Goal: Task Accomplishment & Management: Manage account settings

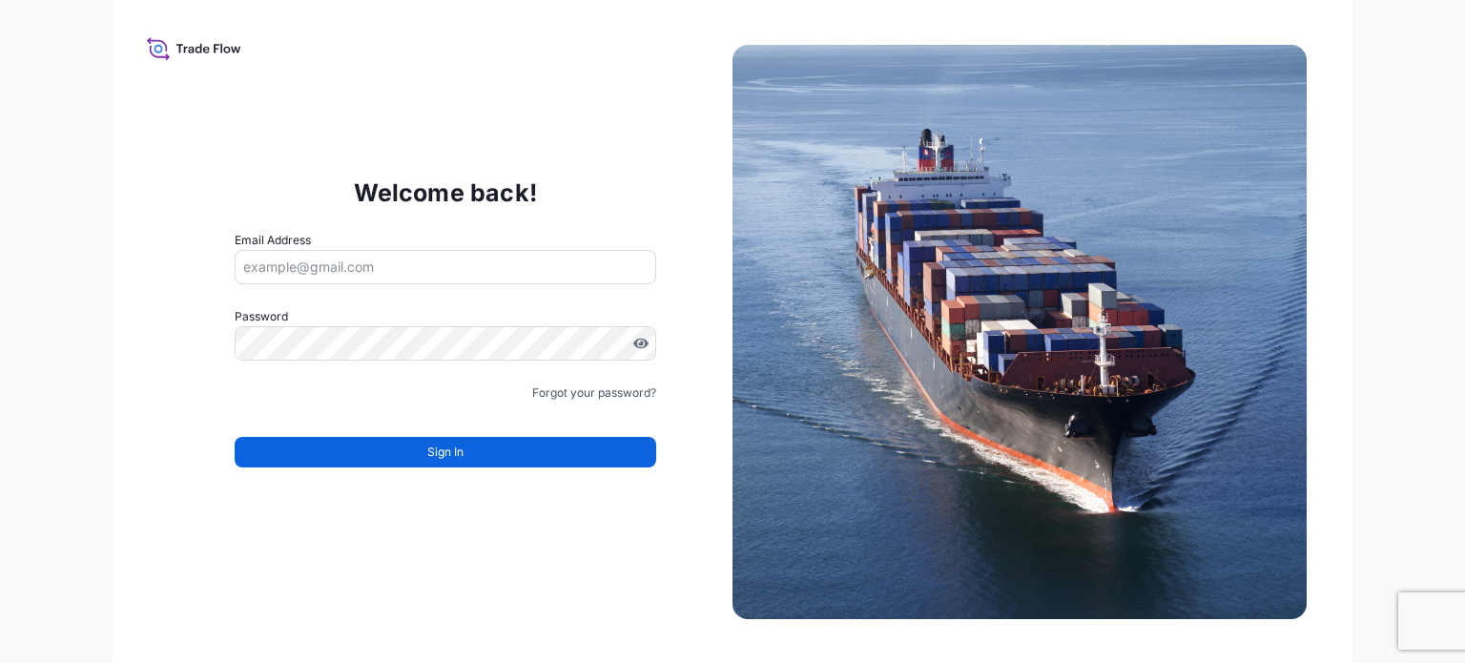
click at [324, 277] on input "Email Address" at bounding box center [445, 267] width 421 height 34
type input "[EMAIL_ADDRESS][DOMAIN_NAME]"
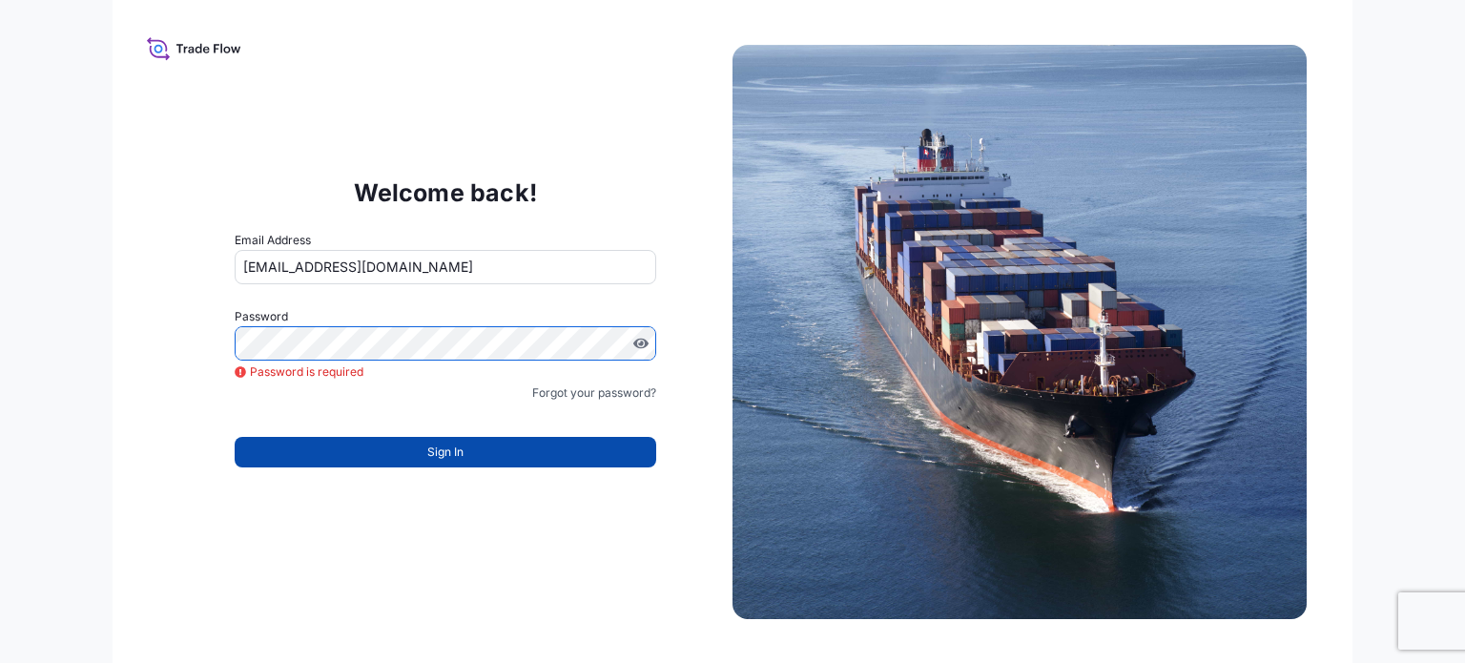
click at [415, 457] on button "Sign In" at bounding box center [445, 452] width 421 height 31
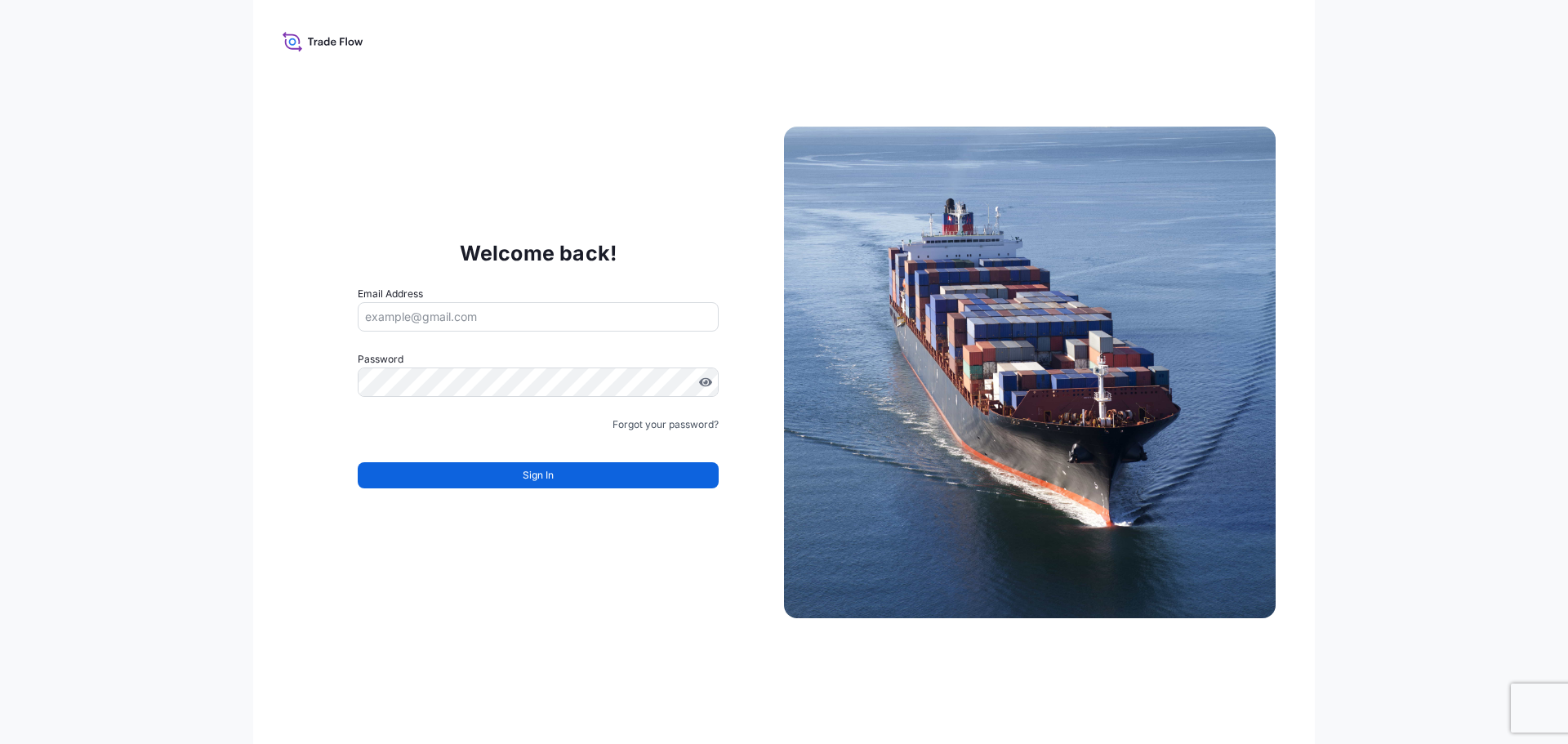
click at [486, 313] on input "Email Address" at bounding box center [538, 317] width 361 height 29
click at [300, 164] on div "Welcome back! Email Address Please enter a valid email address Password Must in…" at bounding box center [784, 372] width 1062 height 744
click at [486, 316] on input "Email Address" at bounding box center [538, 317] width 361 height 29
click at [334, 551] on div "Welcome back! Email Address Password Must include: Upper & lower case letters S…" at bounding box center [784, 372] width 1062 height 744
click at [512, 323] on input "Email Address" at bounding box center [538, 317] width 361 height 29
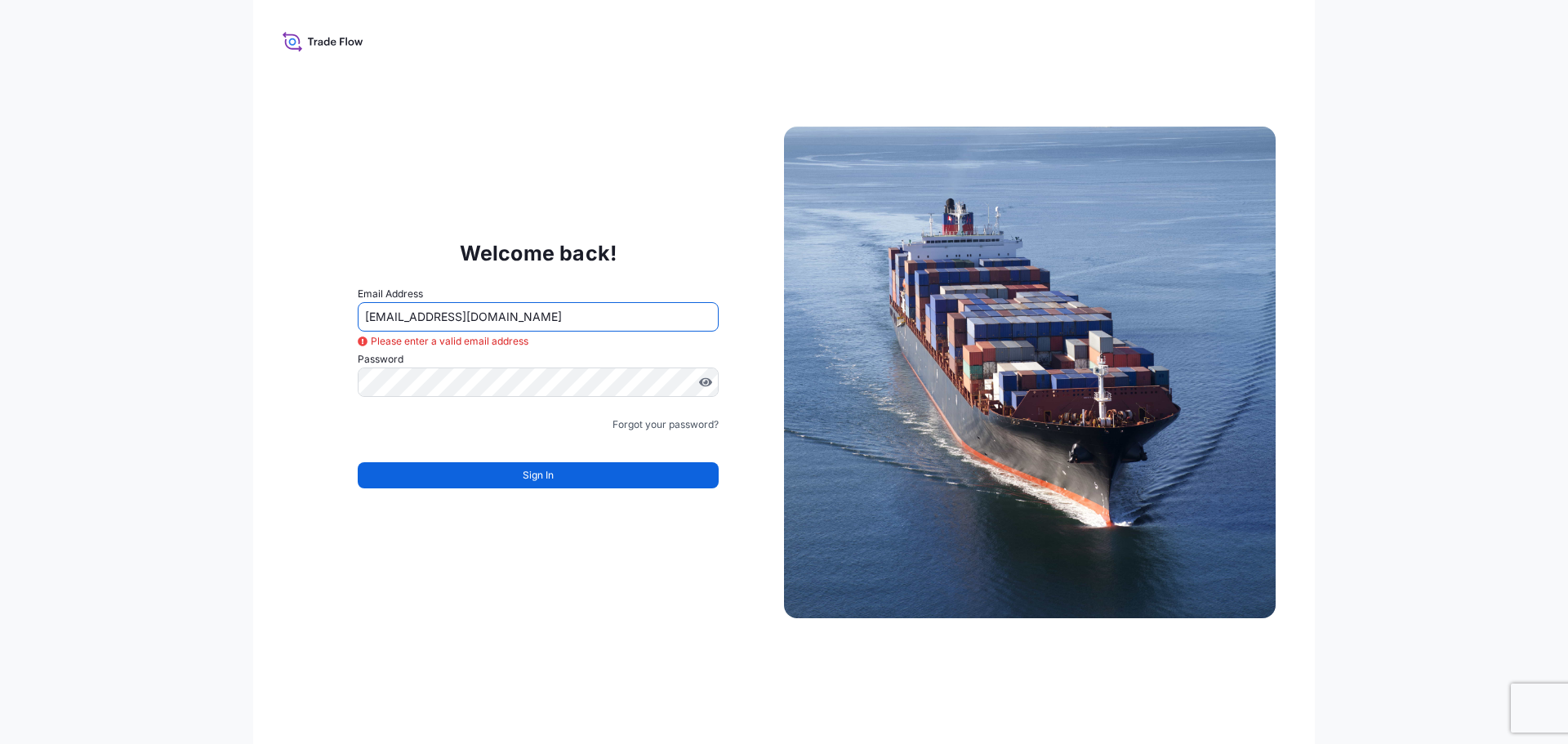
type input "okkie.olivier@seaboardtrade.com"
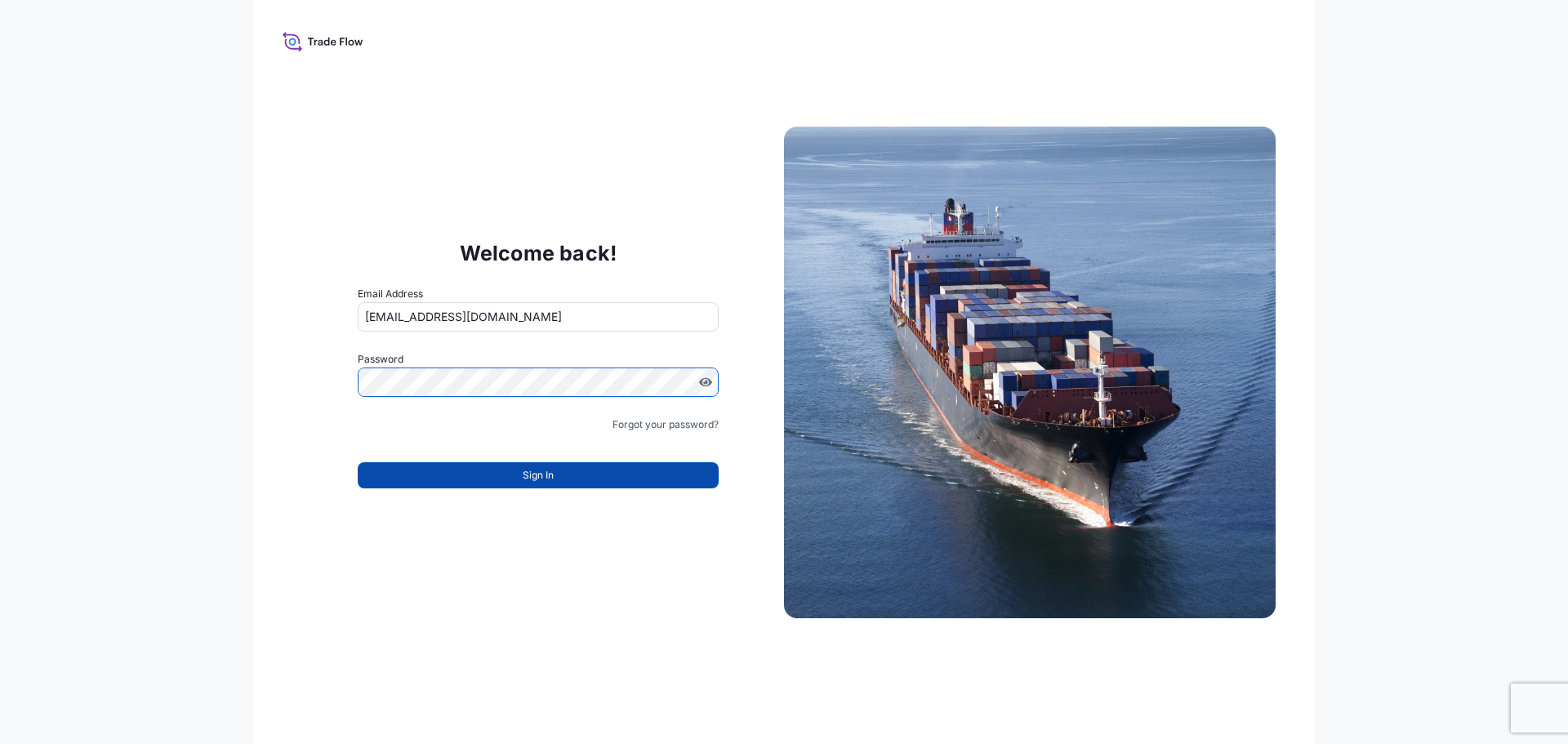
click at [537, 469] on span "Sign In" at bounding box center [538, 474] width 31 height 16
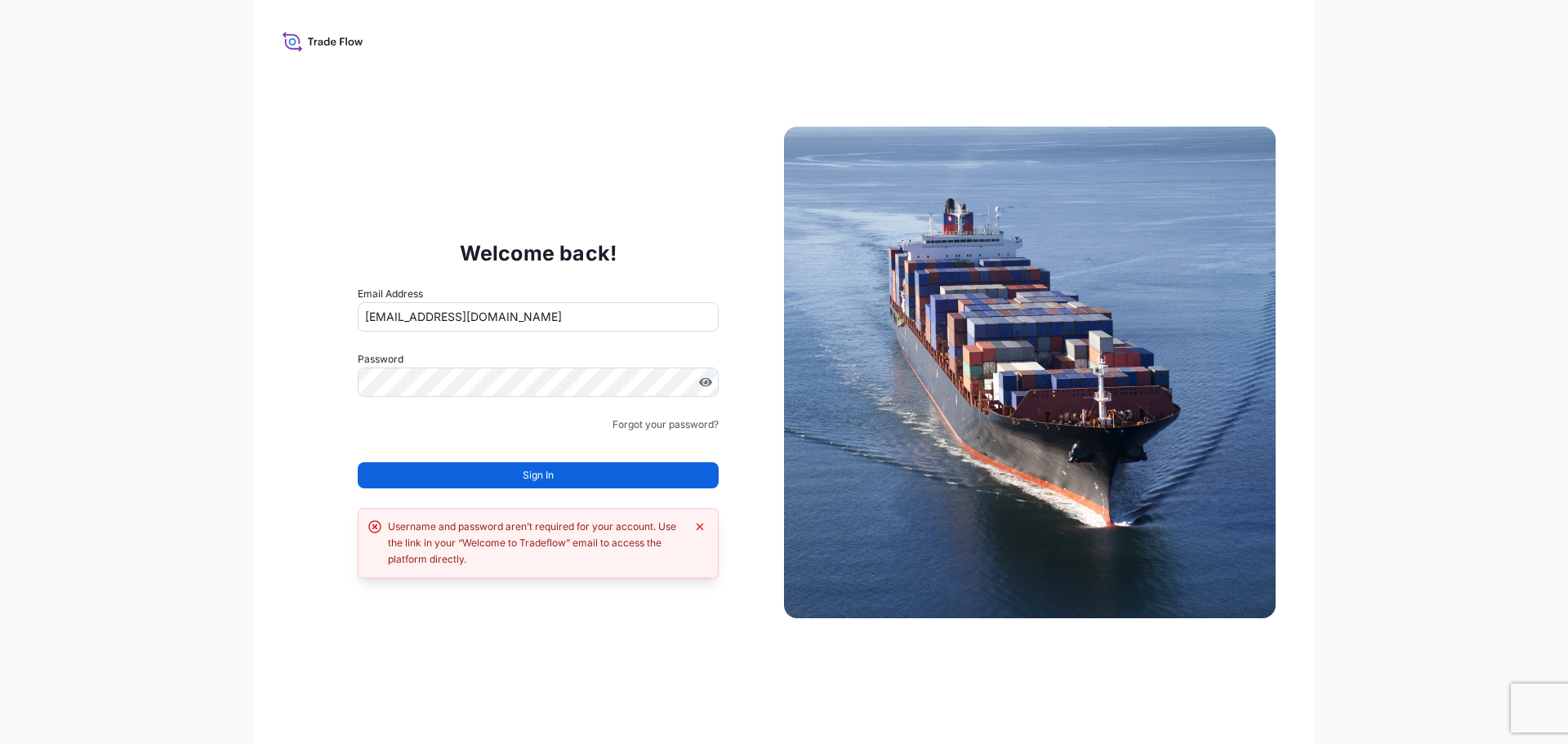
click at [308, 335] on div "Welcome back! Email Address okkie.olivier@seaboardtrade.com Password Must inclu…" at bounding box center [538, 372] width 492 height 336
